Goal: Transaction & Acquisition: Purchase product/service

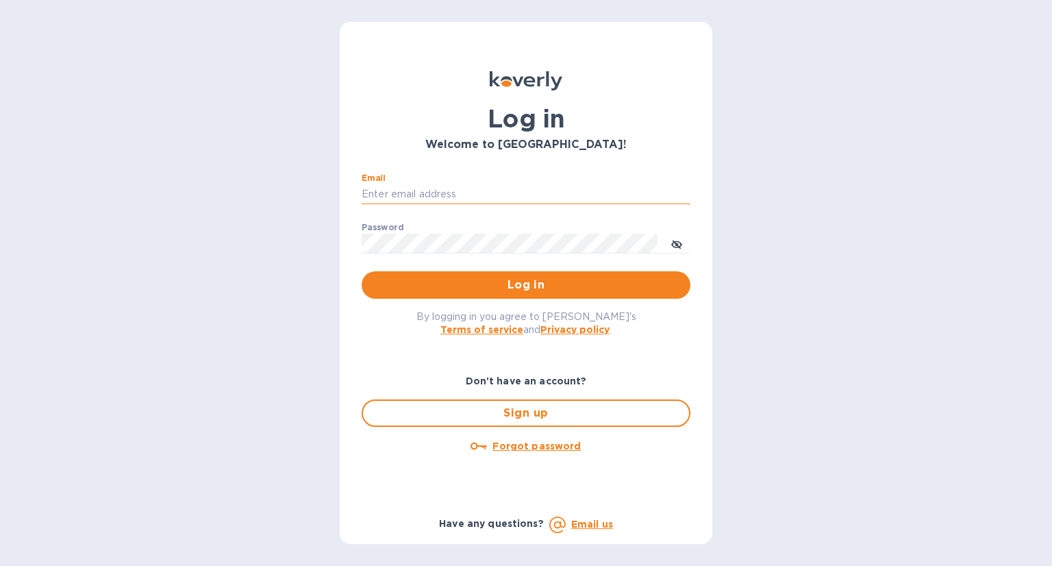
click at [445, 192] on input "Email" at bounding box center [526, 194] width 329 height 21
click at [497, 190] on input "jessica@localissacramento.com" at bounding box center [526, 194] width 329 height 21
click at [313, 351] on div "Log in Welcome to Koverly! Email jessica@localissacramento.com ​ Password ​ Log…" at bounding box center [526, 283] width 1052 height 566
click at [556, 190] on input "jessica@localissacramento.com" at bounding box center [526, 194] width 329 height 21
drag, startPoint x: 556, startPoint y: 190, endPoint x: 408, endPoint y: 188, distance: 147.9
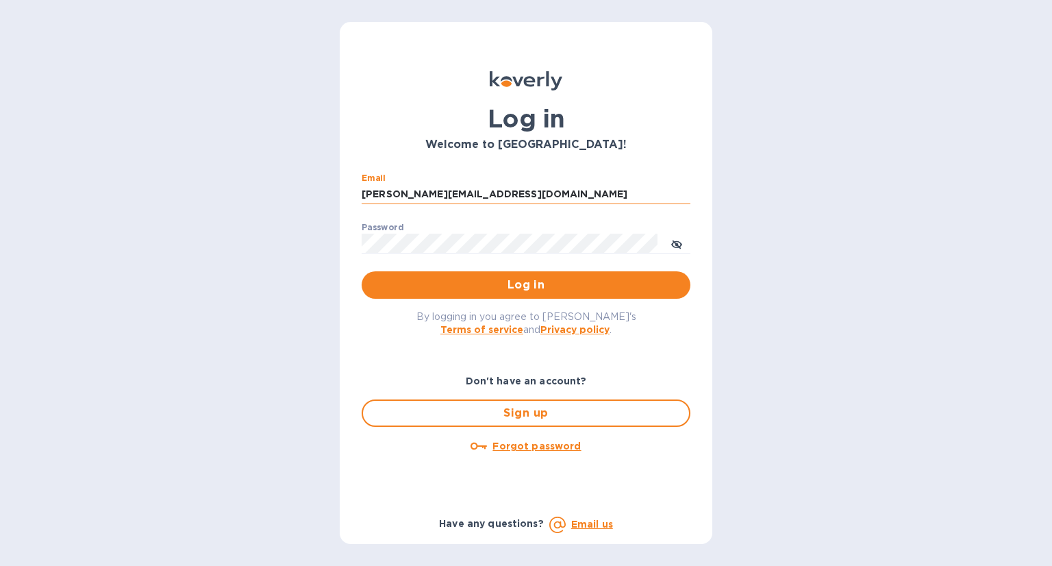
click at [403, 190] on input "jessica@localissacramento.com" at bounding box center [526, 194] width 329 height 21
type input "jessica@betty-wine.com"
click at [433, 254] on div "Password ​" at bounding box center [526, 247] width 329 height 49
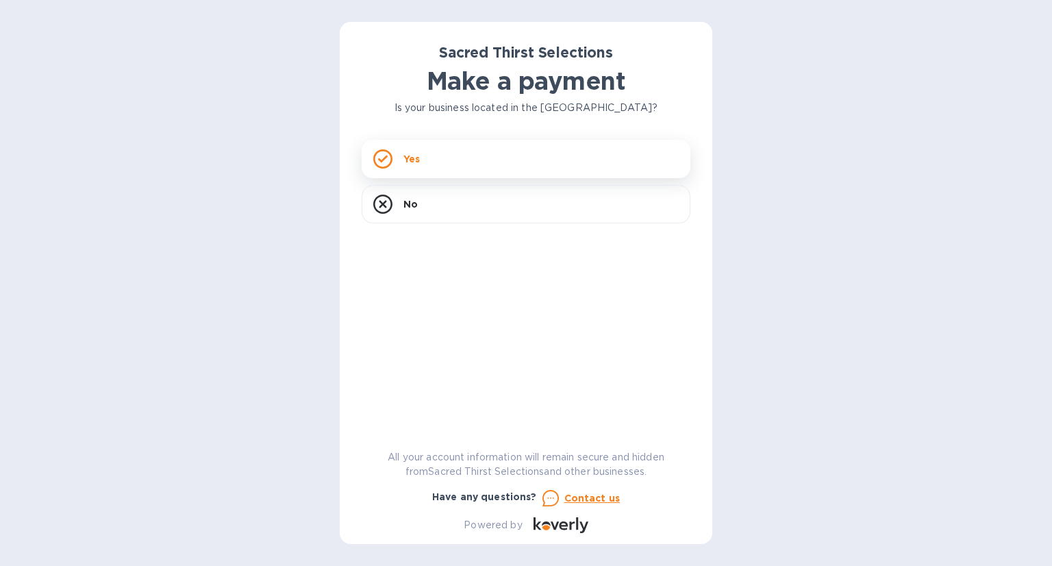
click at [563, 141] on div "Yes" at bounding box center [526, 159] width 329 height 38
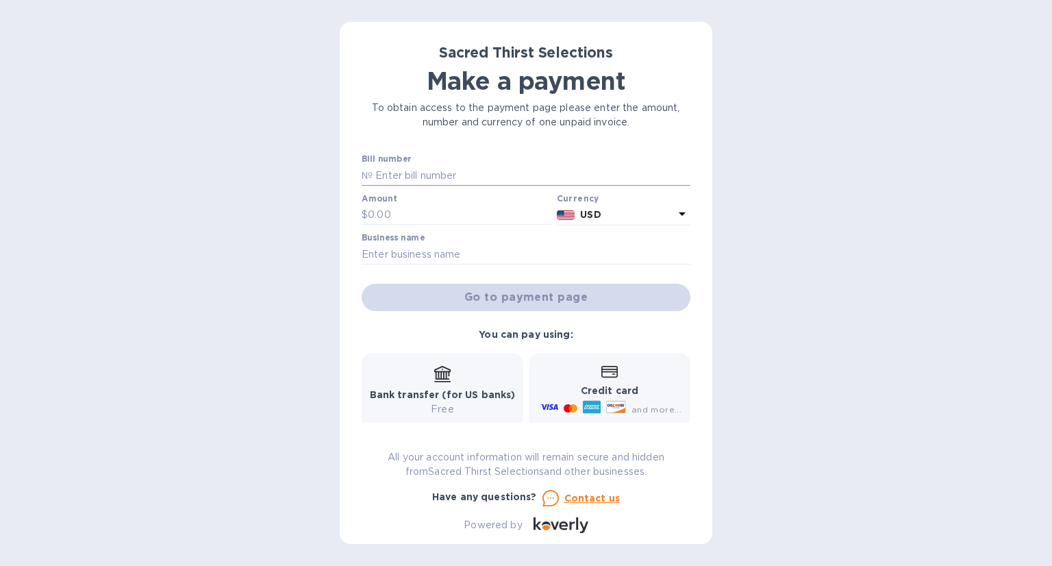
click at [403, 176] on input "text" at bounding box center [531, 175] width 318 height 21
type input "53172"
click at [400, 214] on input "text" at bounding box center [460, 215] width 184 height 21
type input "627.60"
click at [466, 252] on input "text" at bounding box center [526, 254] width 329 height 21
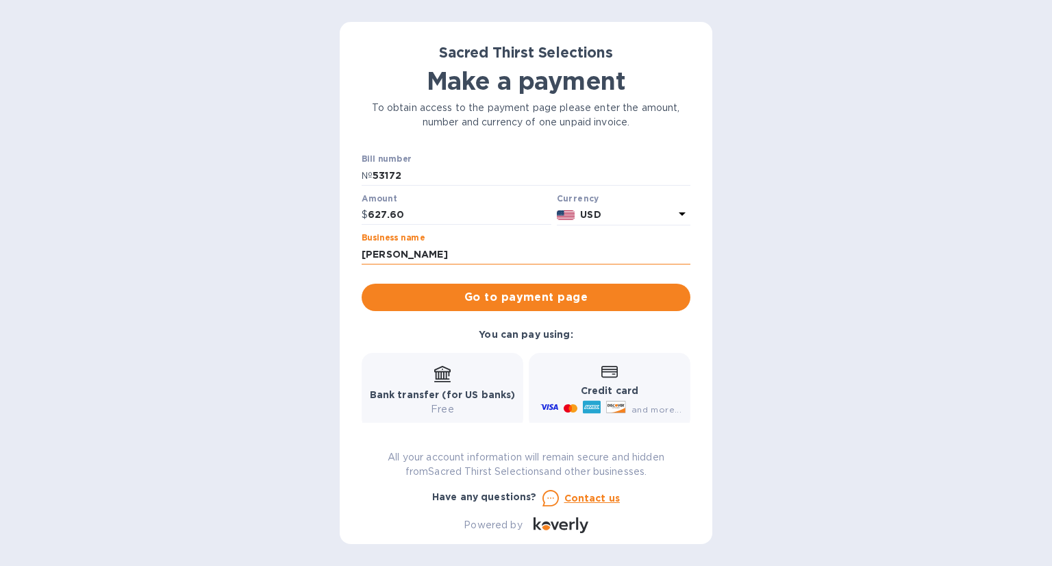
type input "[PERSON_NAME] Wine Bar LP"
click at [508, 298] on span "Go to payment page" at bounding box center [525, 297] width 307 height 16
